Goal: Transaction & Acquisition: Purchase product/service

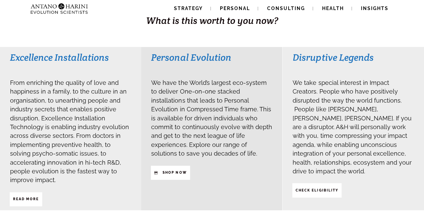
scroll to position [150, 0]
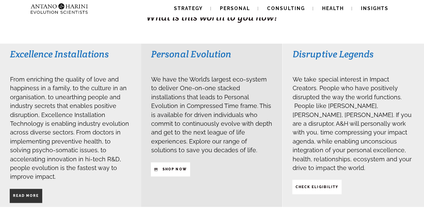
click at [34, 194] on strong "Read More" at bounding box center [26, 196] width 26 height 4
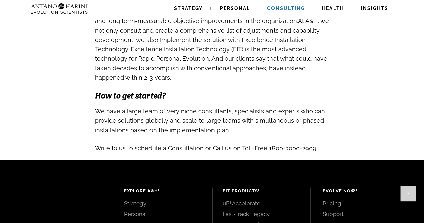
scroll to position [678, 0]
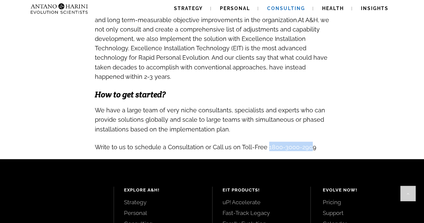
drag, startPoint x: 265, startPoint y: 141, endPoint x: 308, endPoint y: 140, distance: 43.9
click at [308, 143] on span "Write to us to schedule a Consultation or Call us on Toll-Free 1800-3000-2909" at bounding box center [206, 146] width 222 height 7
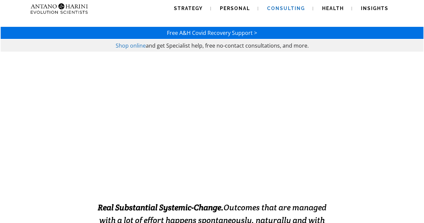
scroll to position [0, 0]
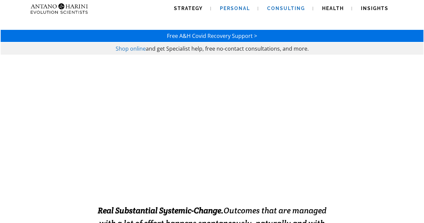
click at [234, 9] on span "Personal" at bounding box center [235, 8] width 30 height 5
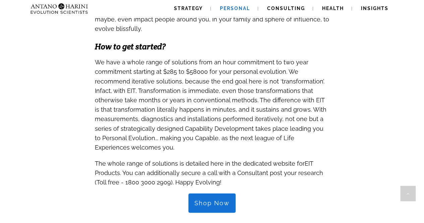
scroll to position [644, 0]
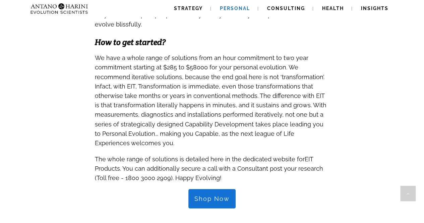
click at [228, 189] on link "Shop Now" at bounding box center [211, 198] width 47 height 19
